Goal: Task Accomplishment & Management: Use online tool/utility

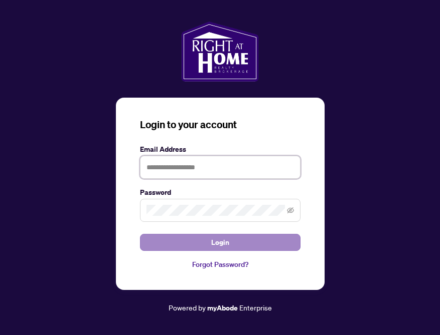
type input "**********"
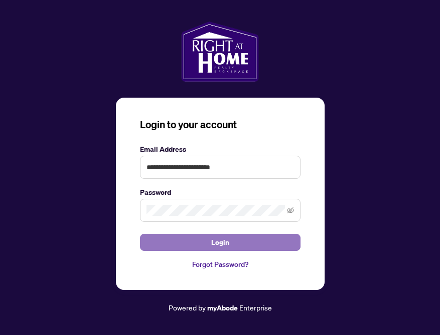
click at [224, 240] on span "Login" at bounding box center [220, 243] width 18 height 16
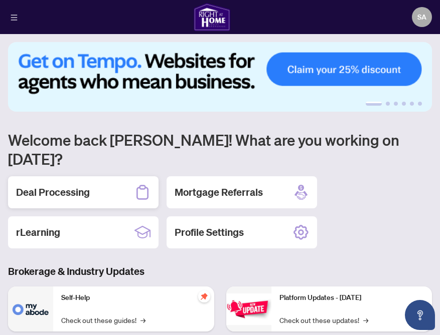
click at [48, 185] on h2 "Deal Processing" at bounding box center [53, 192] width 74 height 14
